Goal: Check status: Check status

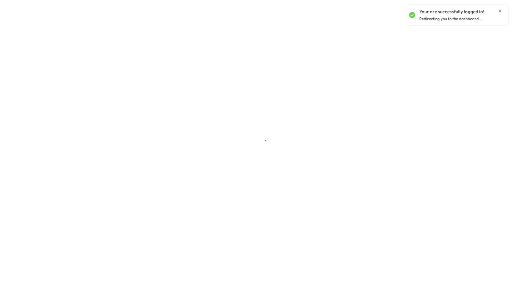
click at [501, 9] on icon "Close notification" at bounding box center [500, 10] width 5 height 5
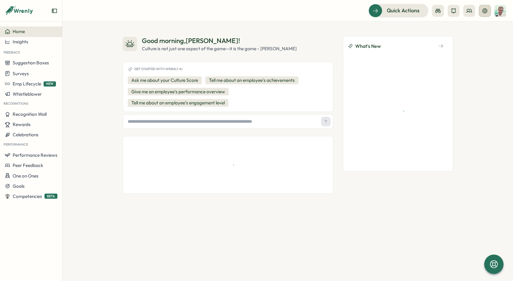
click at [484, 11] on icon at bounding box center [485, 11] width 6 height 6
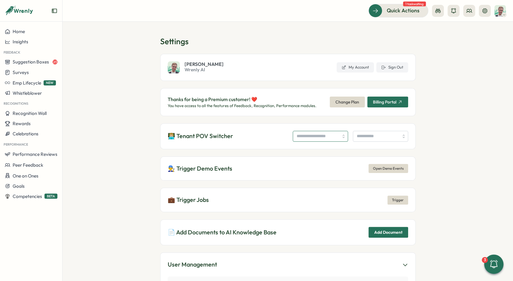
click at [320, 131] on input "search" at bounding box center [320, 136] width 55 height 11
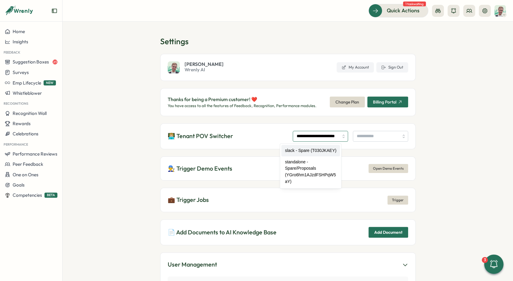
type input "**********"
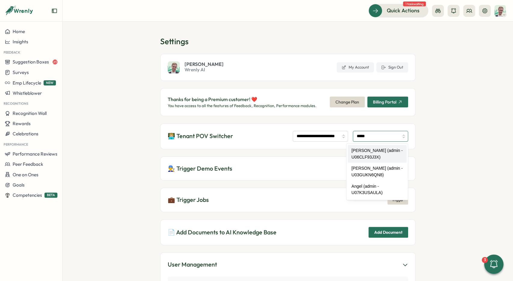
type input "**********"
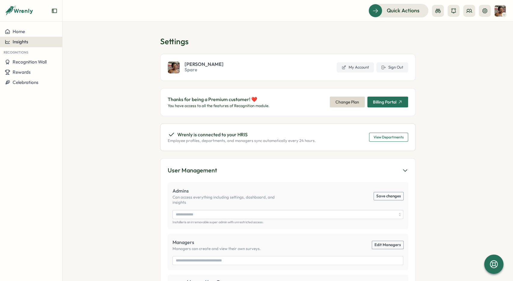
click at [27, 41] on span "Insights" at bounding box center [21, 42] width 16 height 6
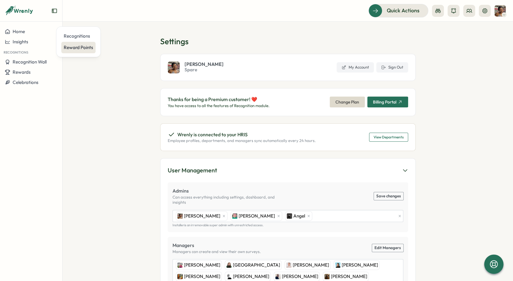
click at [81, 45] on div "Reward Points" at bounding box center [78, 47] width 29 height 7
click at [25, 44] on span "Insights" at bounding box center [21, 42] width 16 height 6
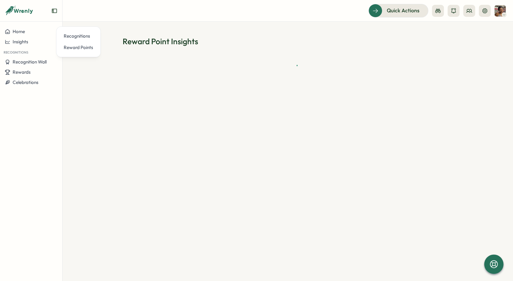
click at [191, 31] on section "Reward Point Insights" at bounding box center [288, 151] width 451 height 259
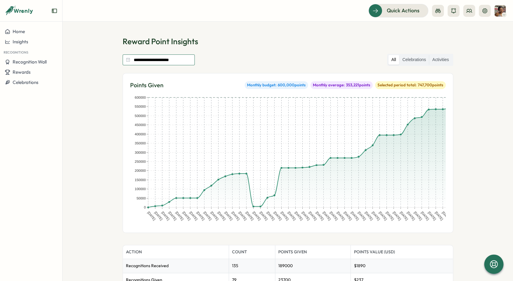
click at [156, 60] on input "**********" at bounding box center [159, 59] width 72 height 11
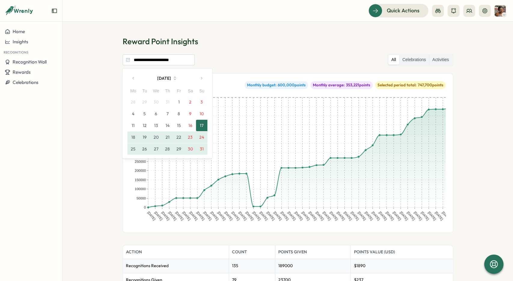
click at [179, 102] on button "1" at bounding box center [178, 101] width 11 height 11
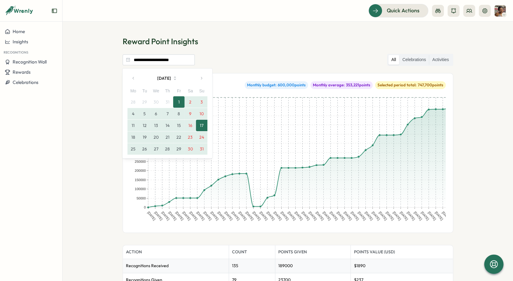
click at [203, 148] on button "31" at bounding box center [201, 148] width 11 height 11
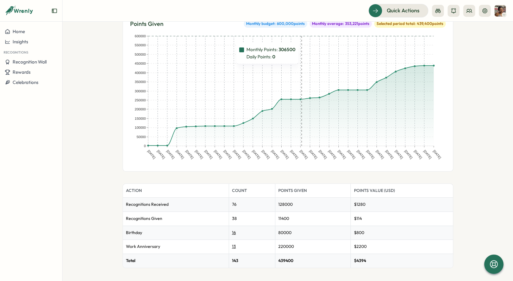
scroll to position [62, 0]
drag, startPoint x: 353, startPoint y: 260, endPoint x: 366, endPoint y: 258, distance: 13.0
click at [366, 258] on td "$ 4394" at bounding box center [402, 260] width 102 height 14
copy td "$ 4394"
click at [381, 258] on td "$ 4394" at bounding box center [402, 260] width 102 height 14
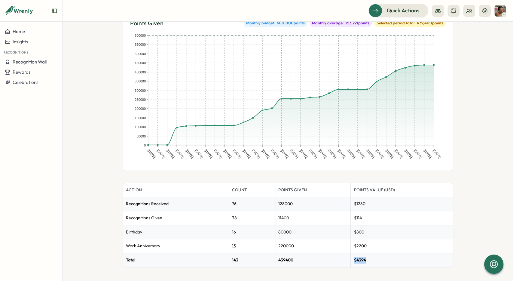
click at [353, 257] on td "$ 4394" at bounding box center [402, 260] width 102 height 14
copy td "$ 4394"
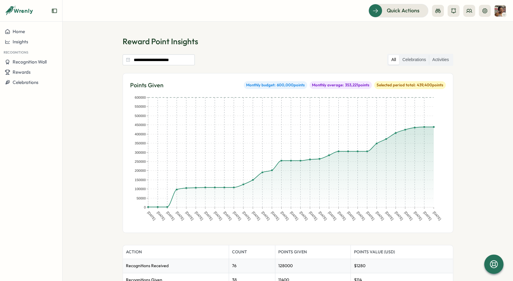
scroll to position [0, 0]
click at [174, 60] on input "**********" at bounding box center [159, 59] width 72 height 11
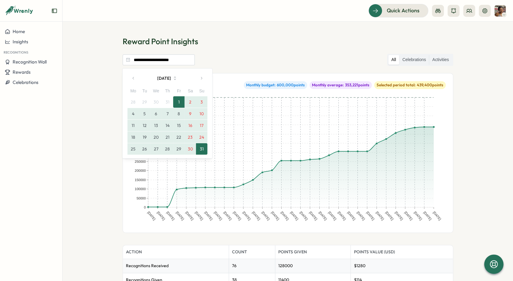
click at [204, 77] on button "button" at bounding box center [202, 78] width 12 height 12
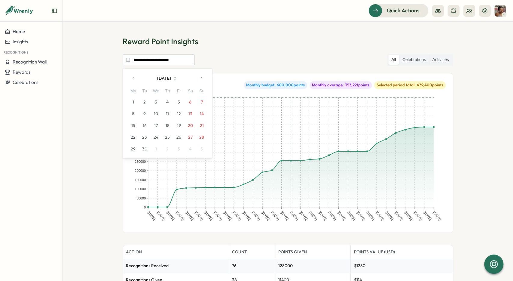
click at [133, 103] on button "1" at bounding box center [133, 101] width 11 height 11
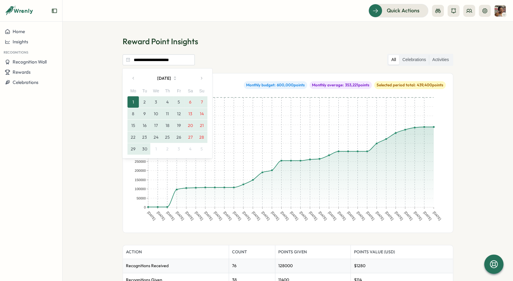
click at [142, 149] on button "30" at bounding box center [144, 148] width 11 height 11
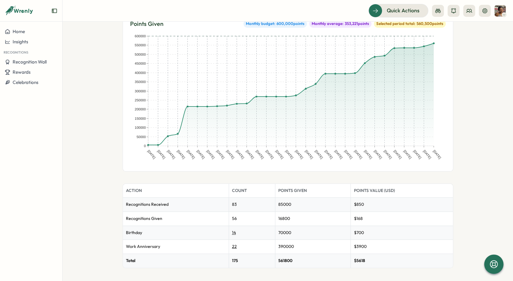
scroll to position [62, 0]
drag, startPoint x: 356, startPoint y: 259, endPoint x: 373, endPoint y: 260, distance: 16.9
click at [373, 260] on td "$ 5618" at bounding box center [402, 260] width 102 height 14
copy td "$ 5618"
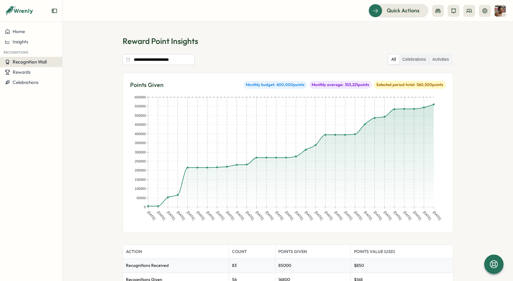
scroll to position [0, 0]
click at [29, 63] on span "Recognition Wall" at bounding box center [30, 62] width 34 height 6
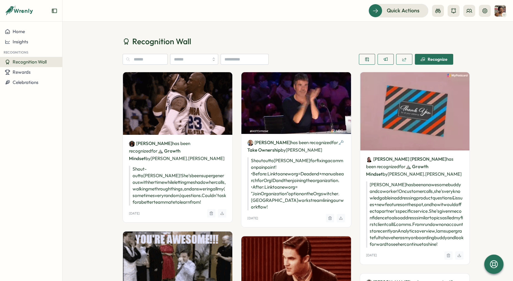
drag, startPoint x: 105, startPoint y: 143, endPoint x: 103, endPoint y: 66, distance: 77.3
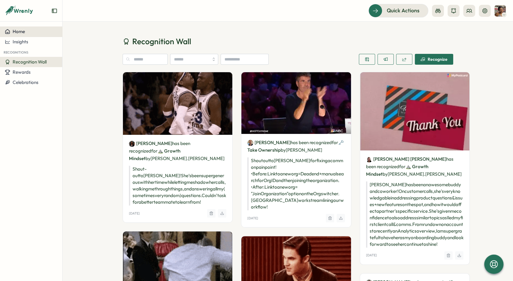
click at [30, 30] on div "Home" at bounding box center [31, 31] width 53 height 5
